Goal: Browse casually

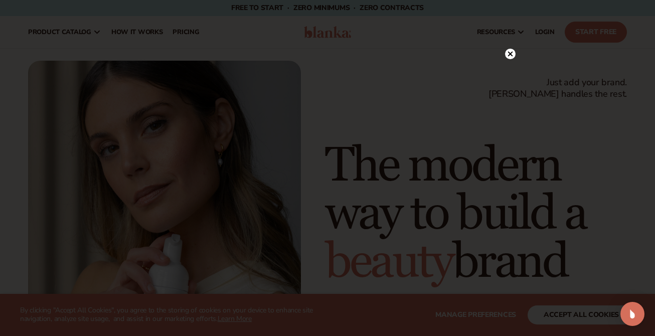
click at [511, 54] on icon at bounding box center [510, 53] width 5 height 5
